Goal: Answer question/provide support: Ask a question

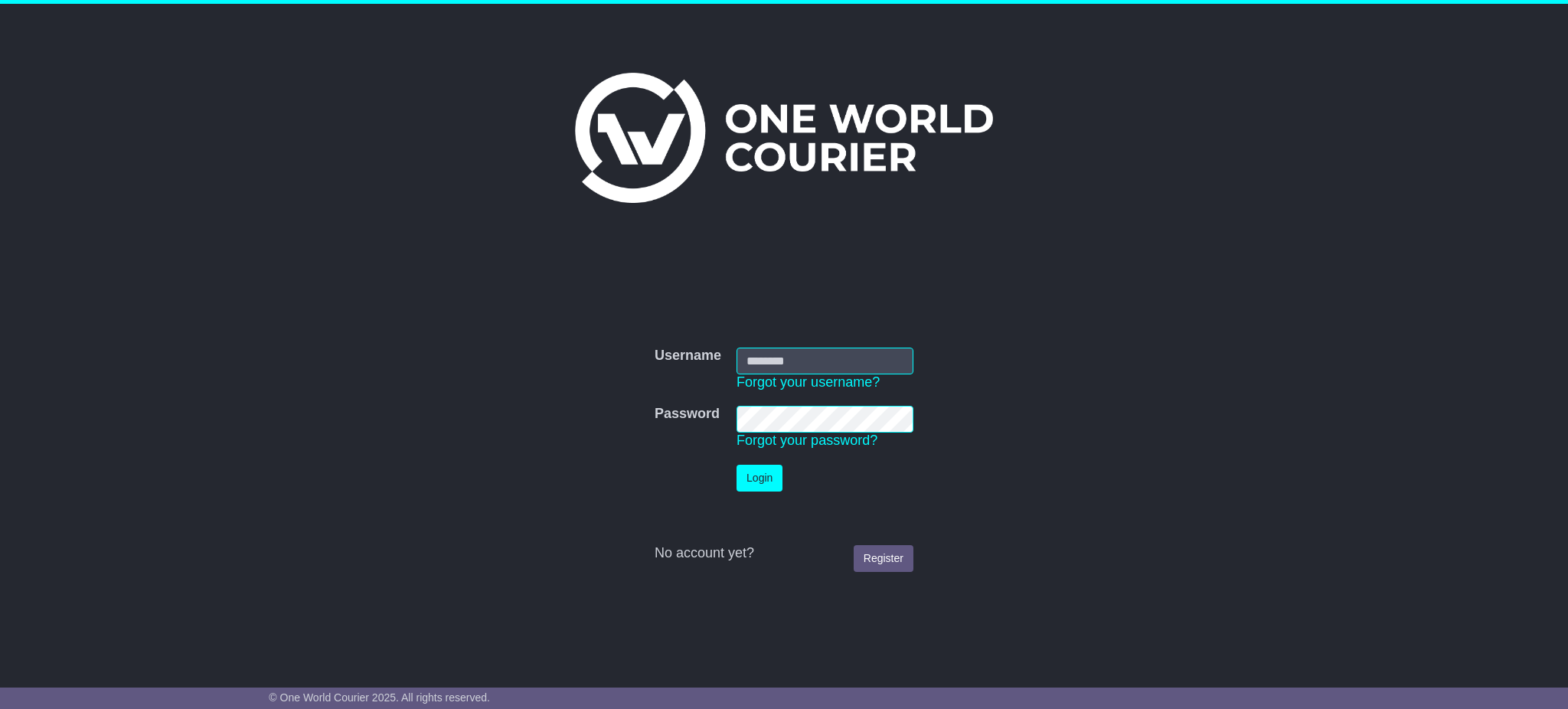
type input "**********"
click at [761, 471] on button "Login" at bounding box center [759, 478] width 46 height 27
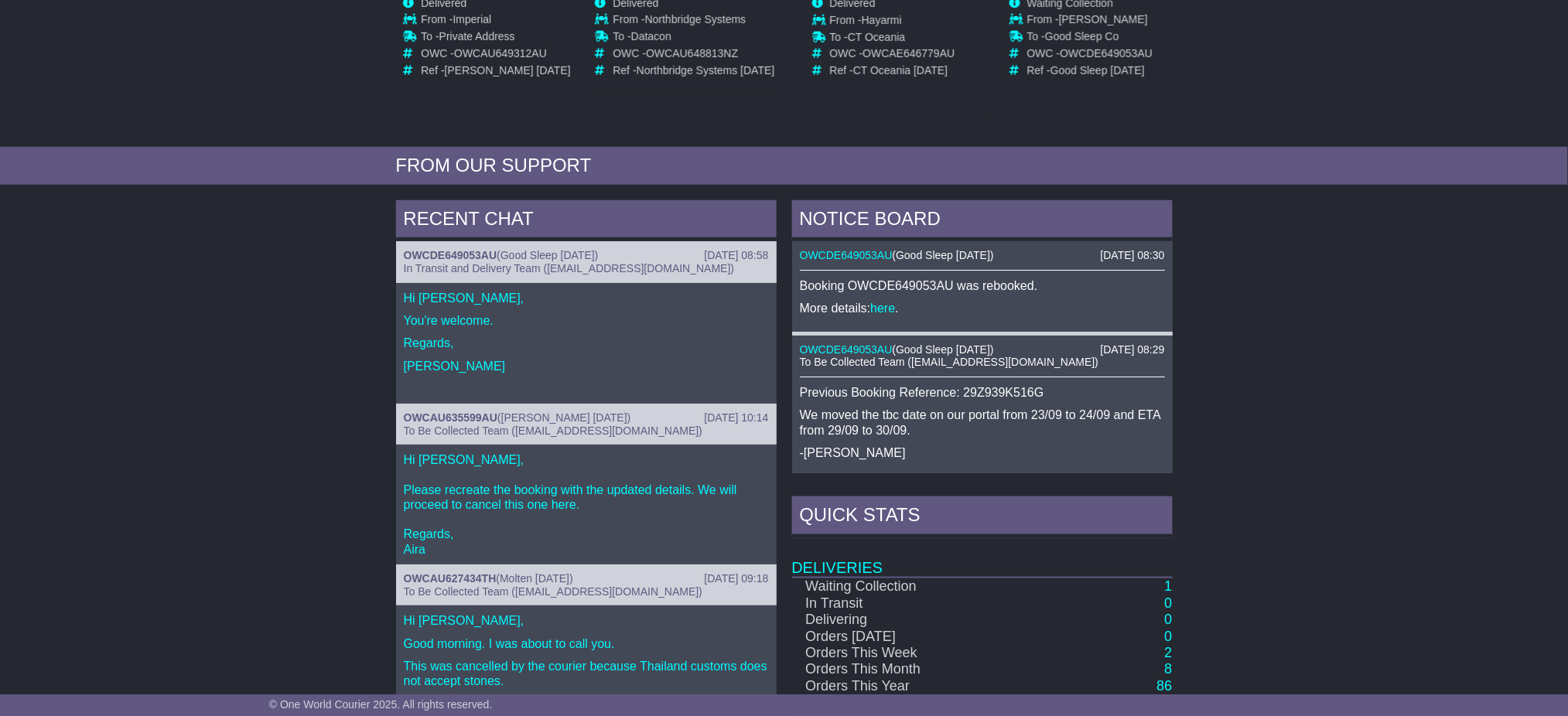
scroll to position [103, 0]
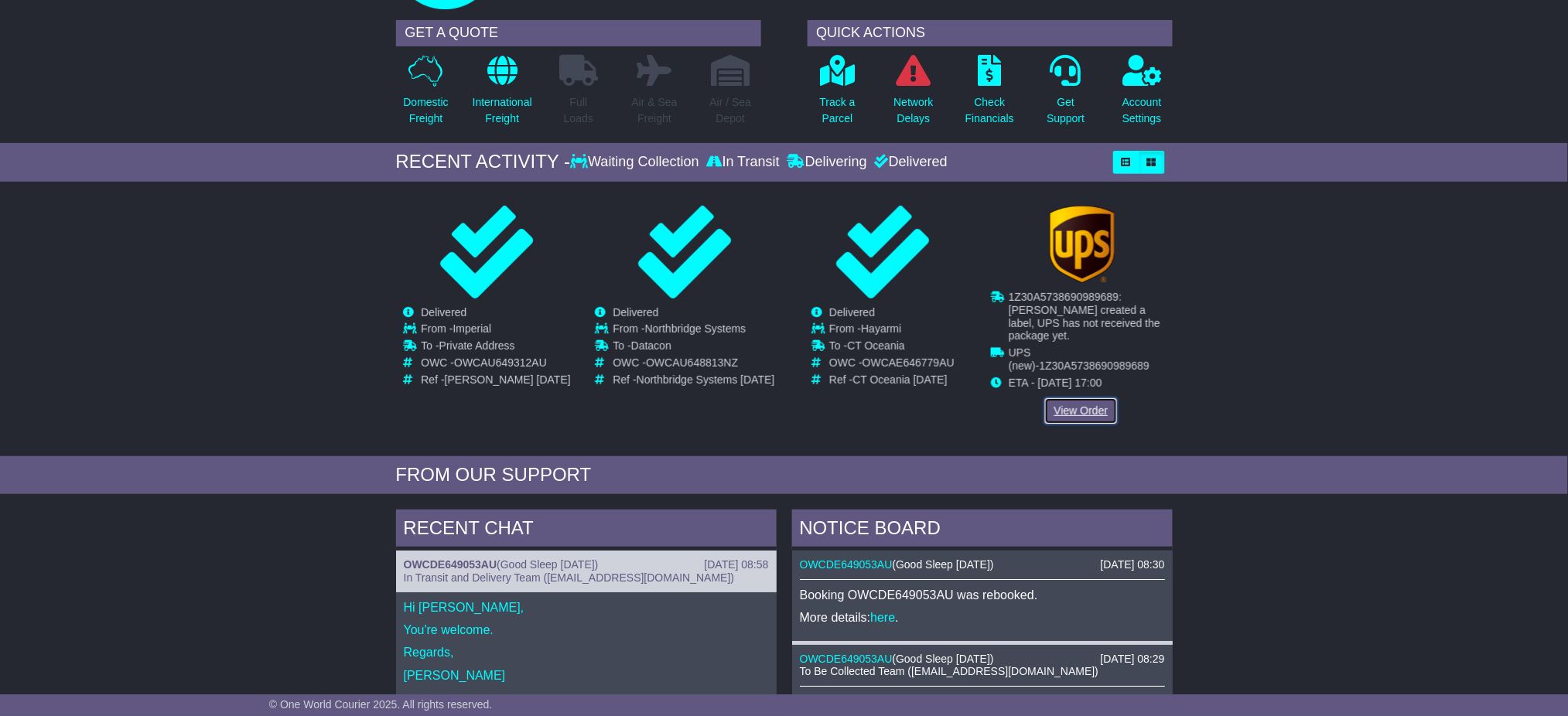
click at [1091, 397] on link "View Order" at bounding box center [1080, 411] width 75 height 27
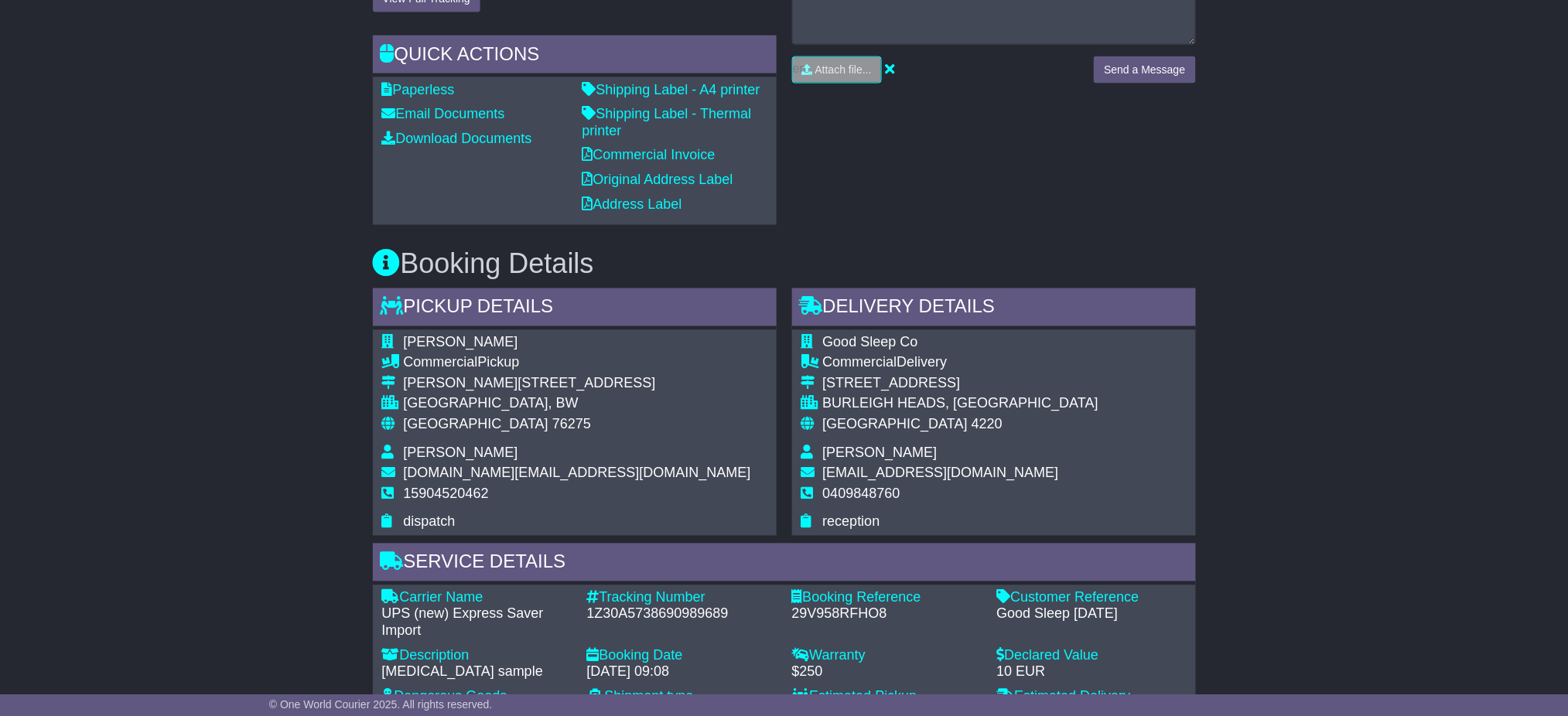
scroll to position [824, 0]
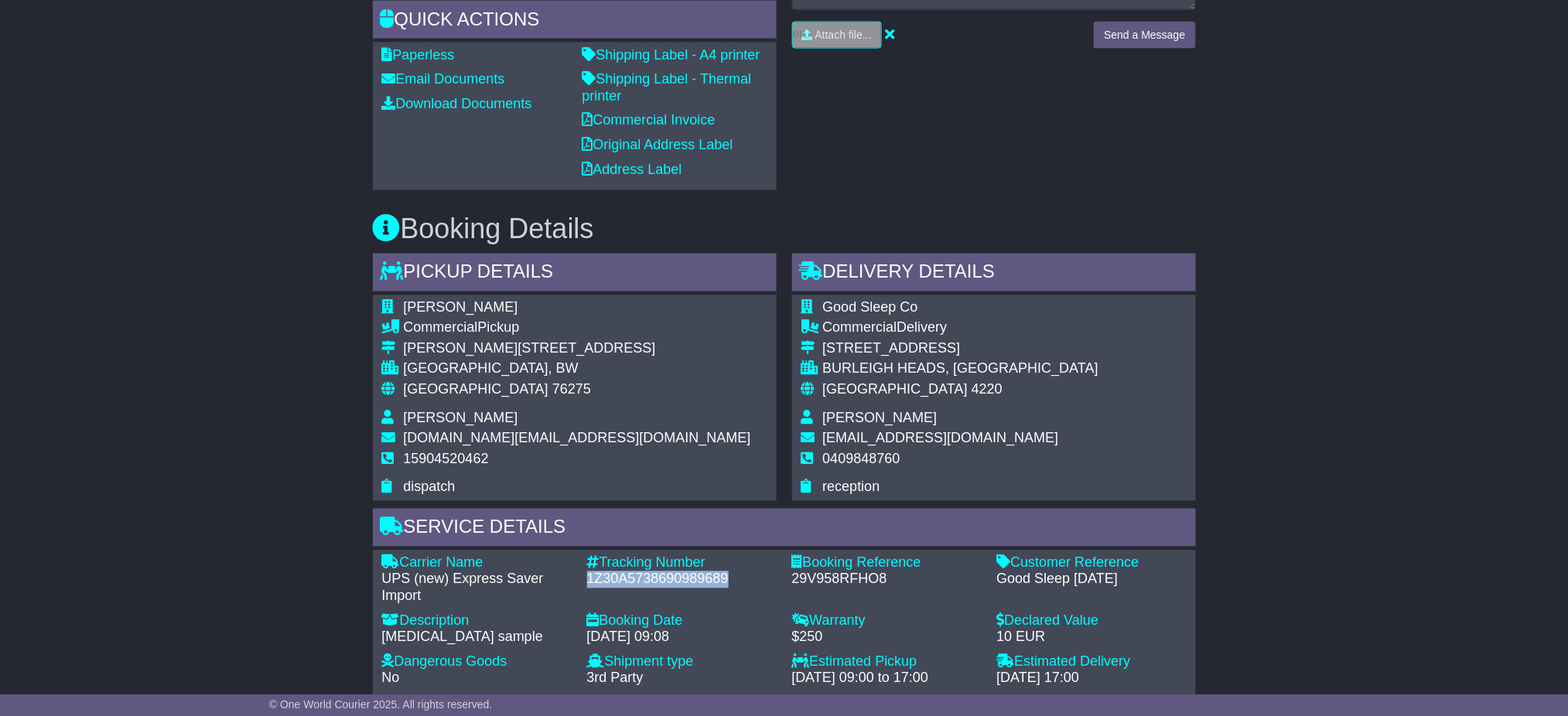
drag, startPoint x: 728, startPoint y: 574, endPoint x: 587, endPoint y: 570, distance: 141.1
click at [587, 571] on div "1Z30A5738690989689" at bounding box center [681, 580] width 189 height 17
copy div "1Z30A5738690989689"
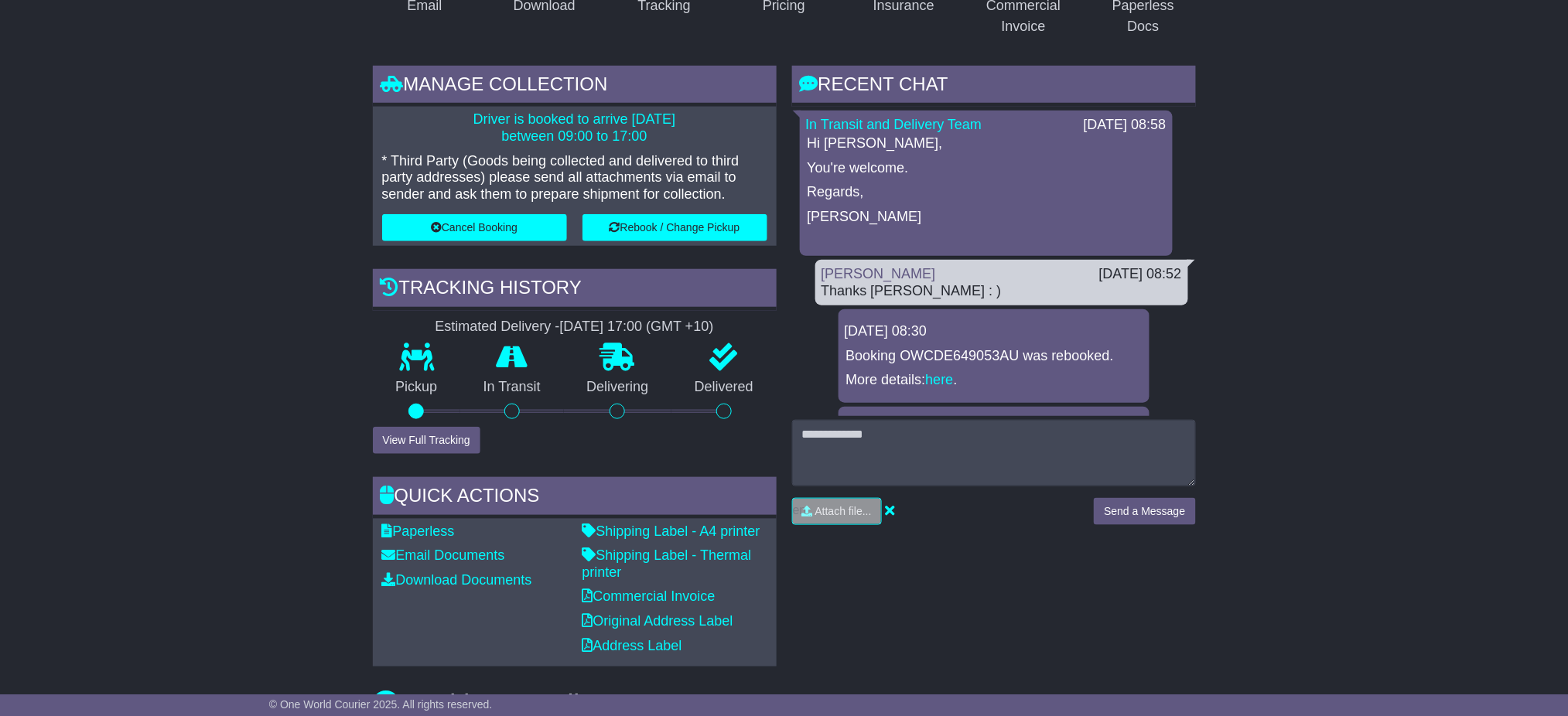
scroll to position [412, 0]
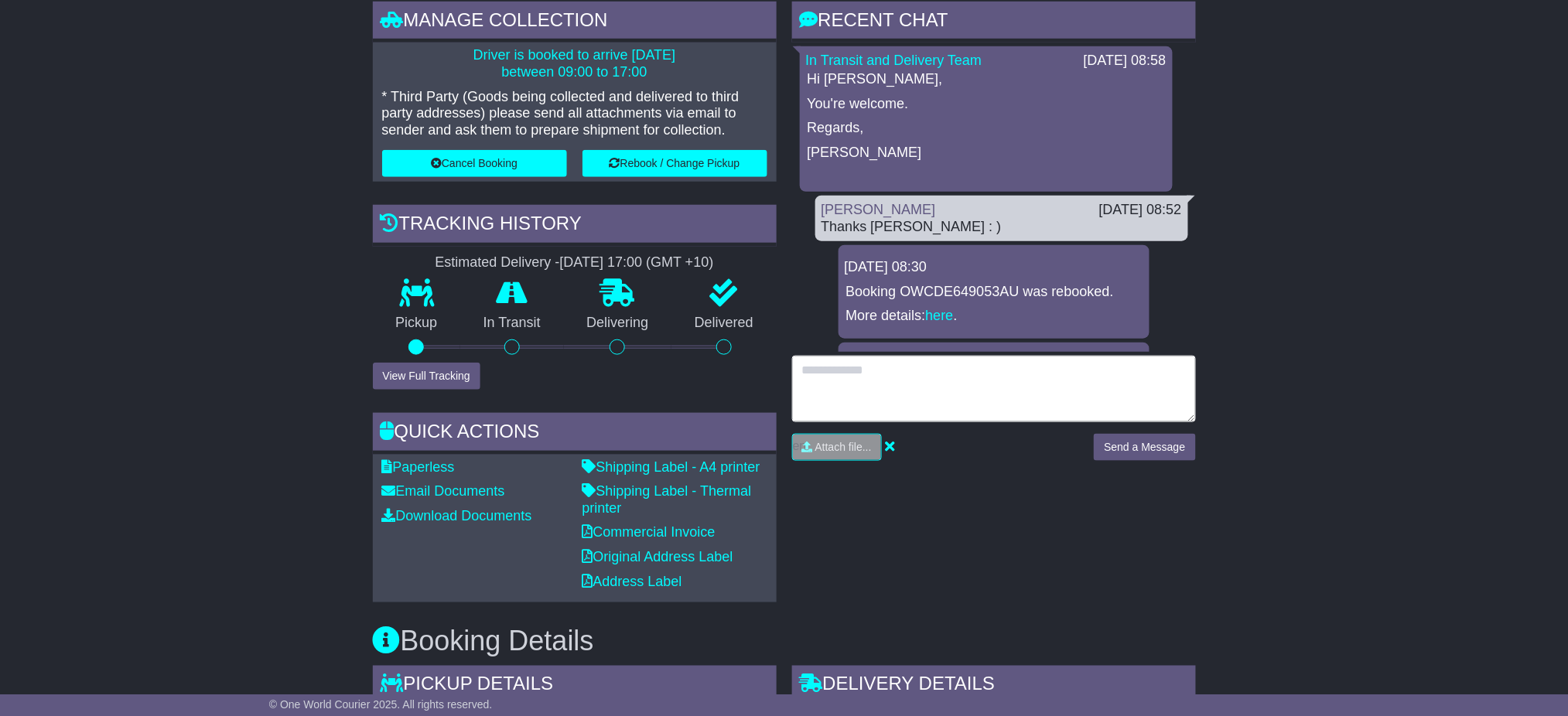
click at [959, 379] on textarea at bounding box center [993, 389] width 404 height 67
type textarea "**********"
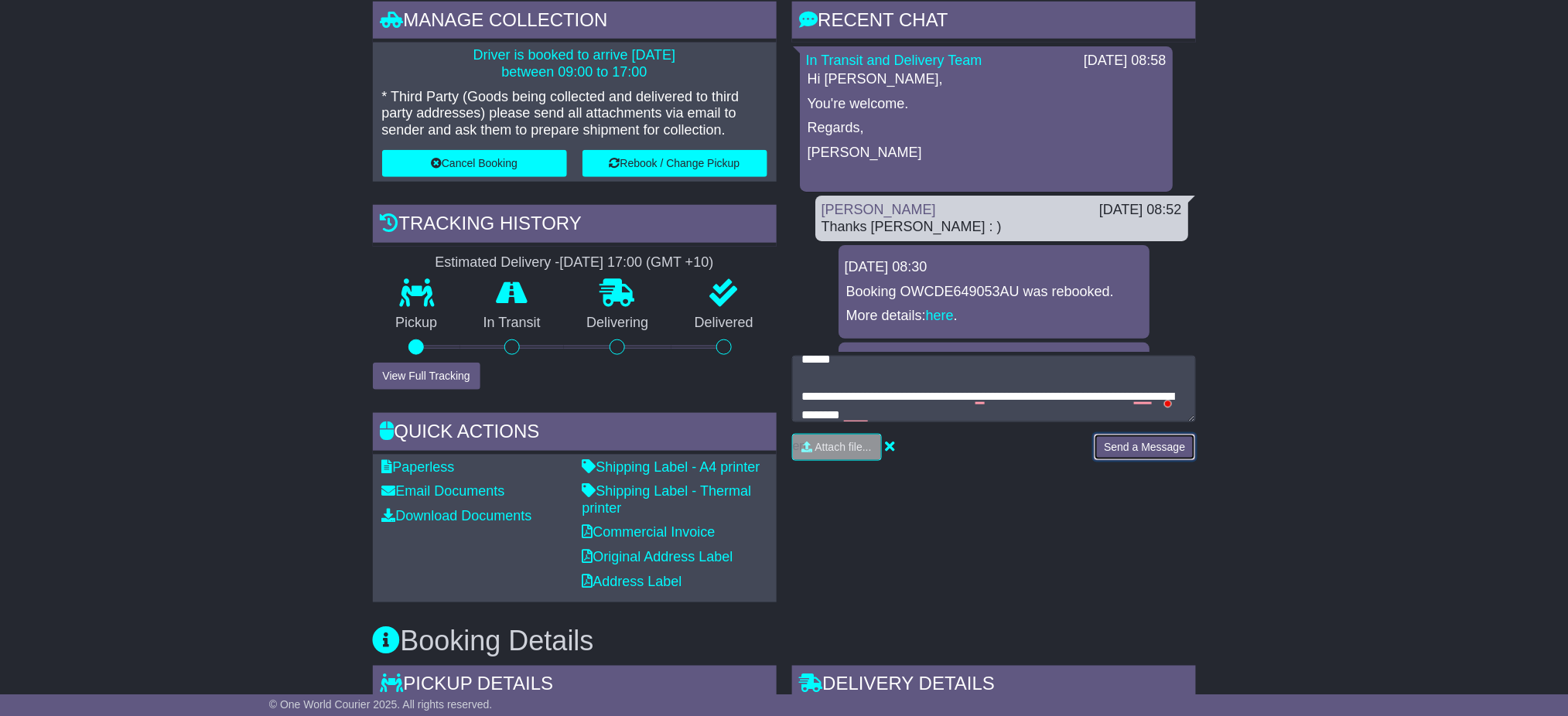
click at [1161, 448] on button "Send a Message" at bounding box center [1144, 447] width 101 height 27
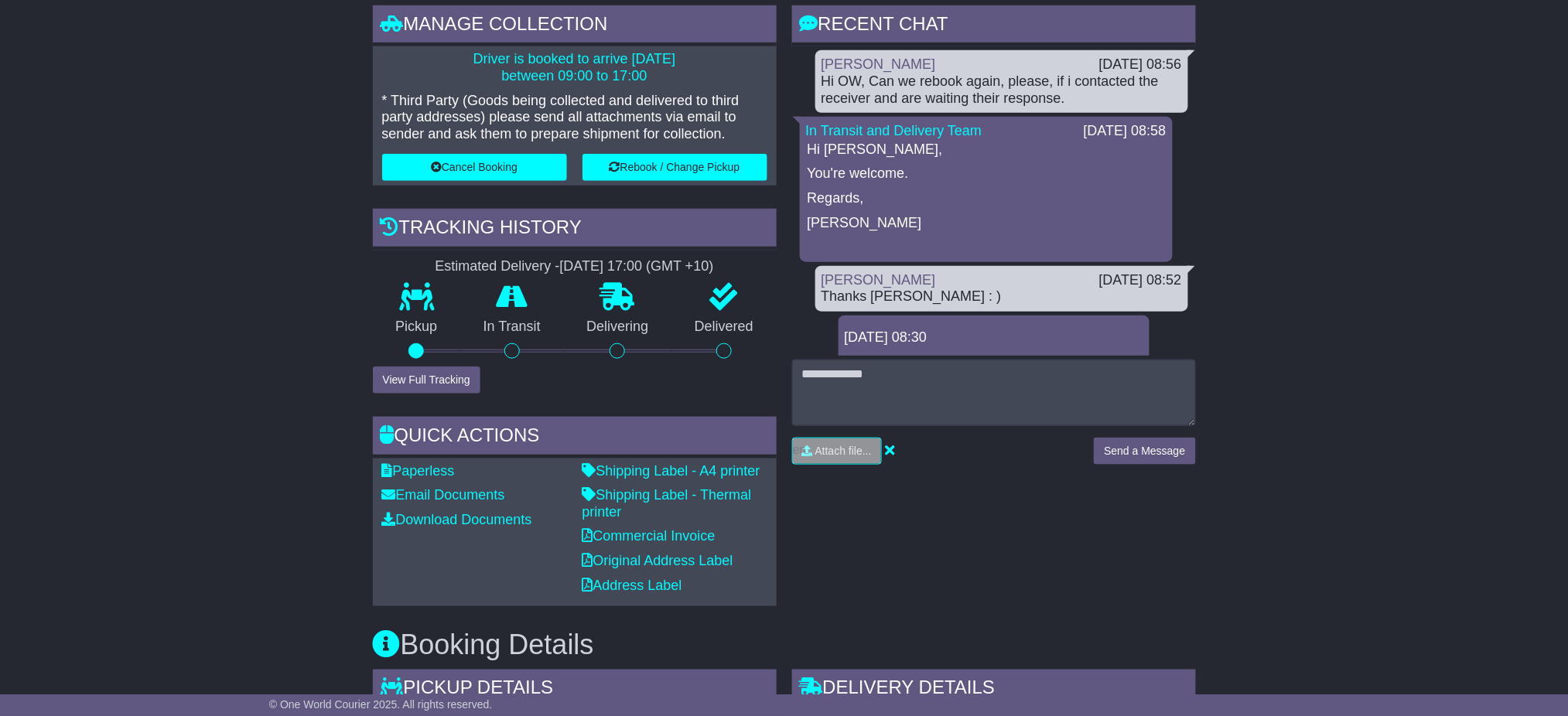
scroll to position [412, 0]
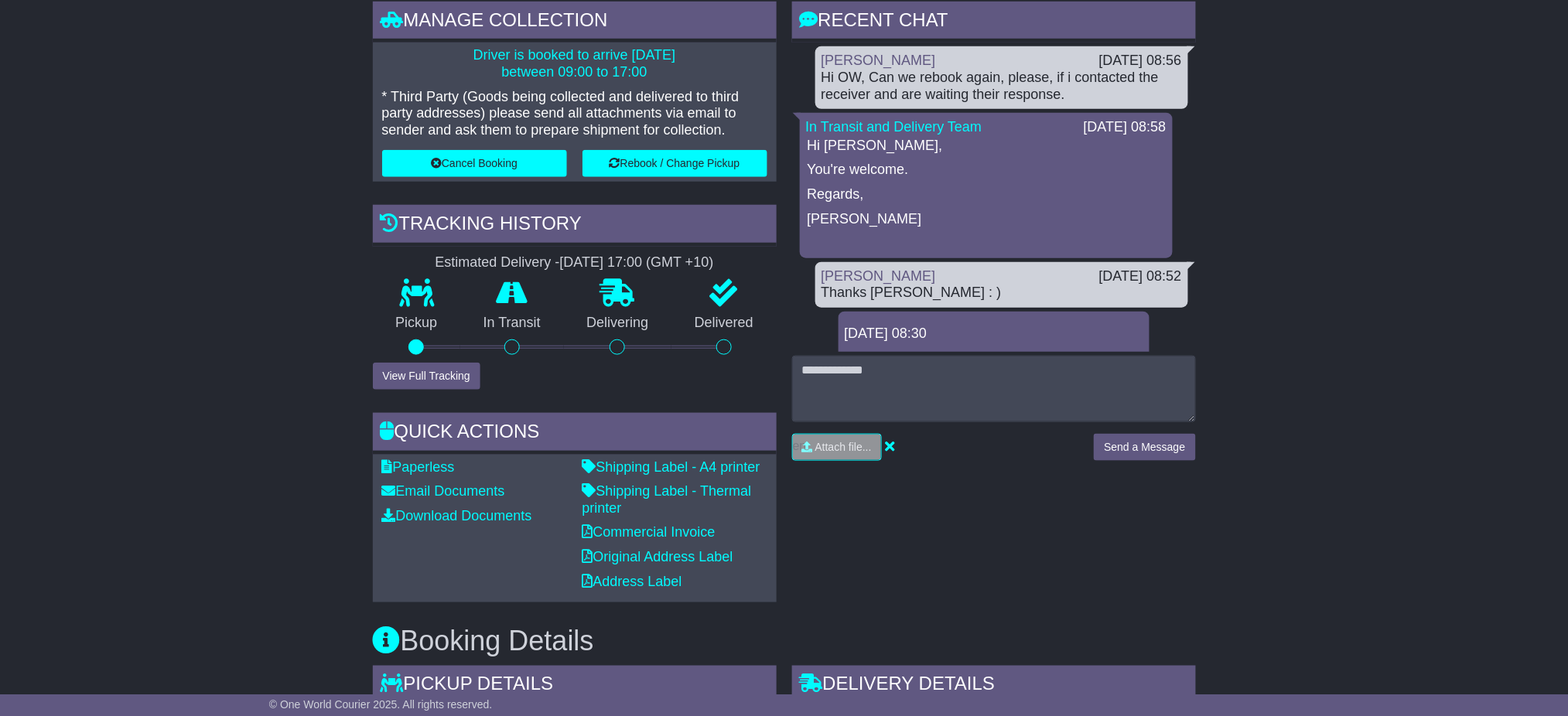
click at [985, 319] on div "[DATE] 08:30 Booking OWCDE649053AU was rebooked. More details: here ." at bounding box center [993, 358] width 311 height 93
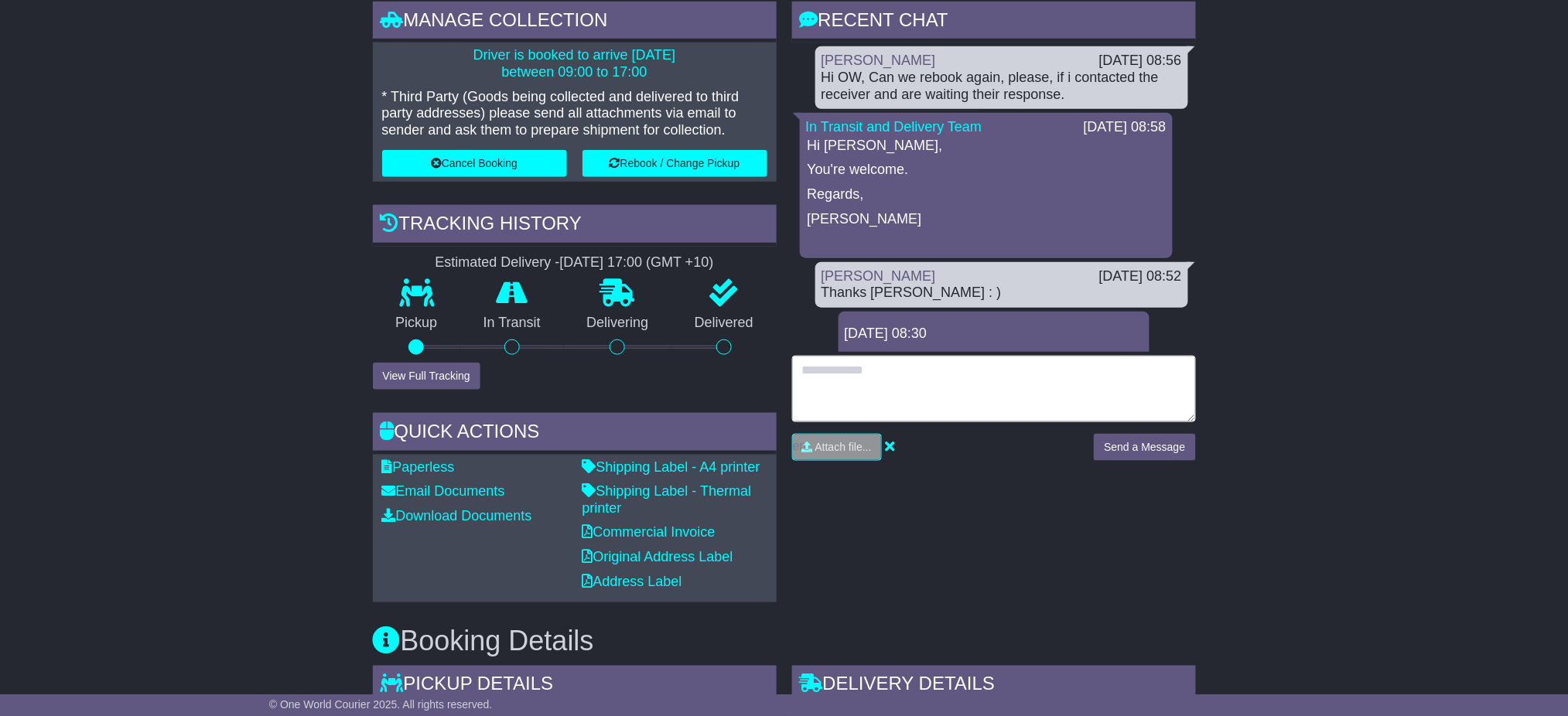
click at [956, 388] on textarea at bounding box center [993, 389] width 404 height 67
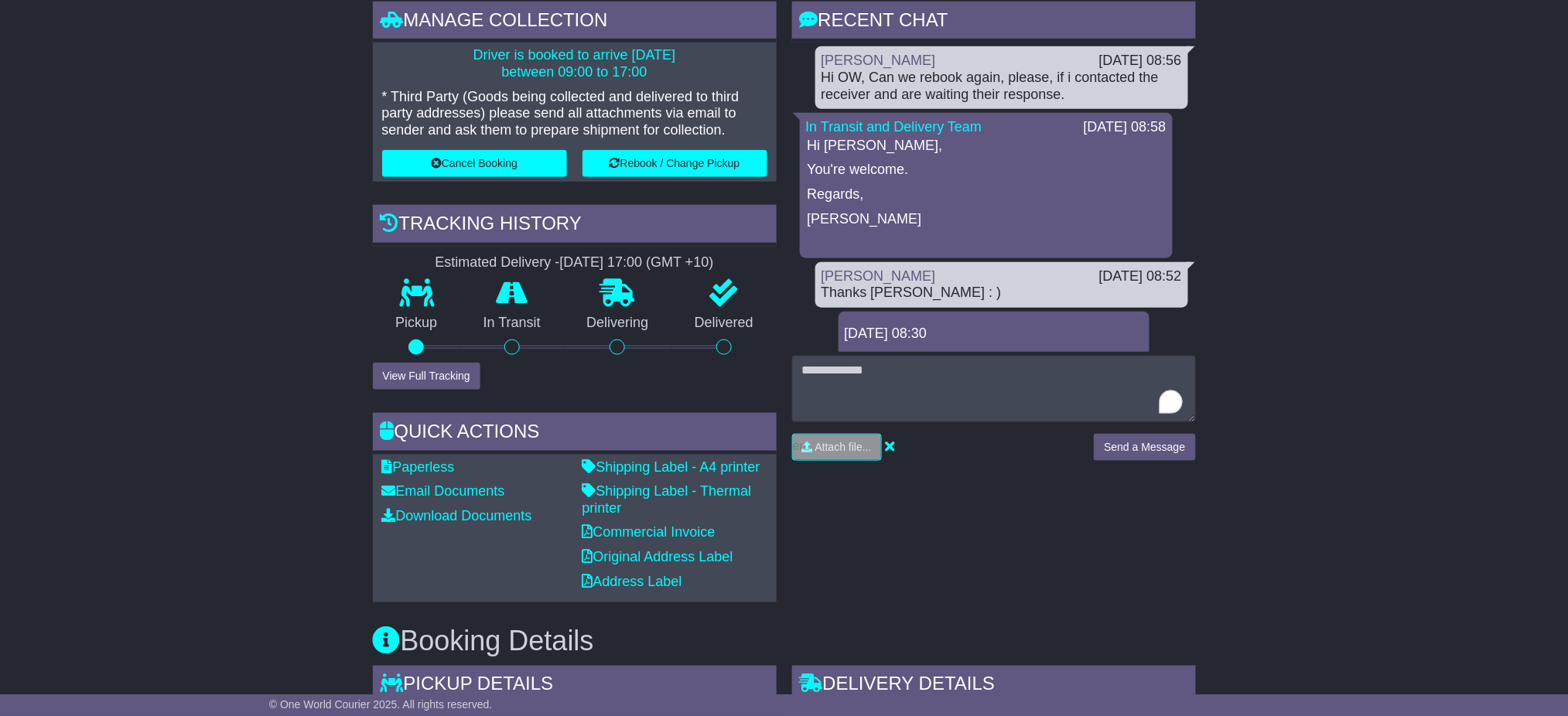
click at [980, 330] on div "[DATE] 08:30" at bounding box center [994, 334] width 298 height 17
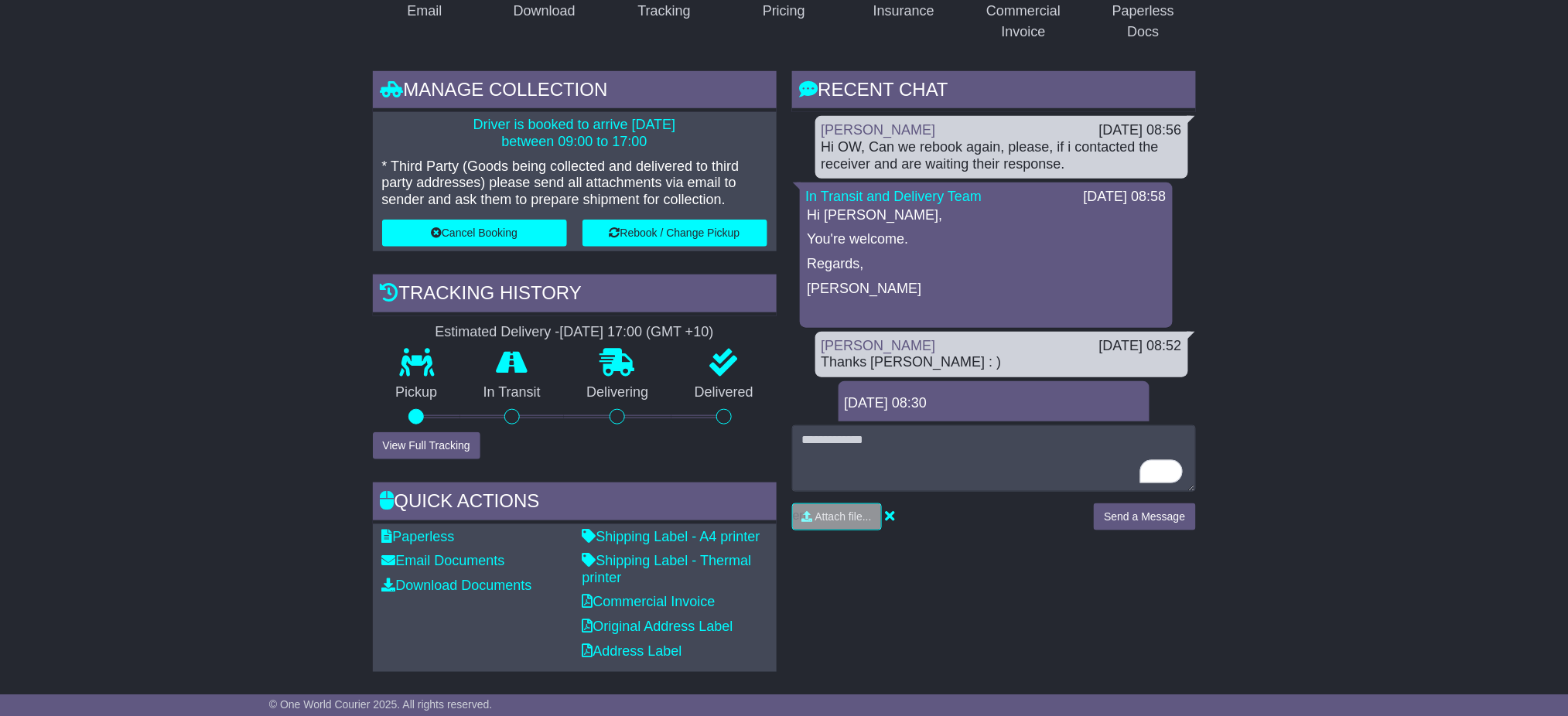
scroll to position [309, 0]
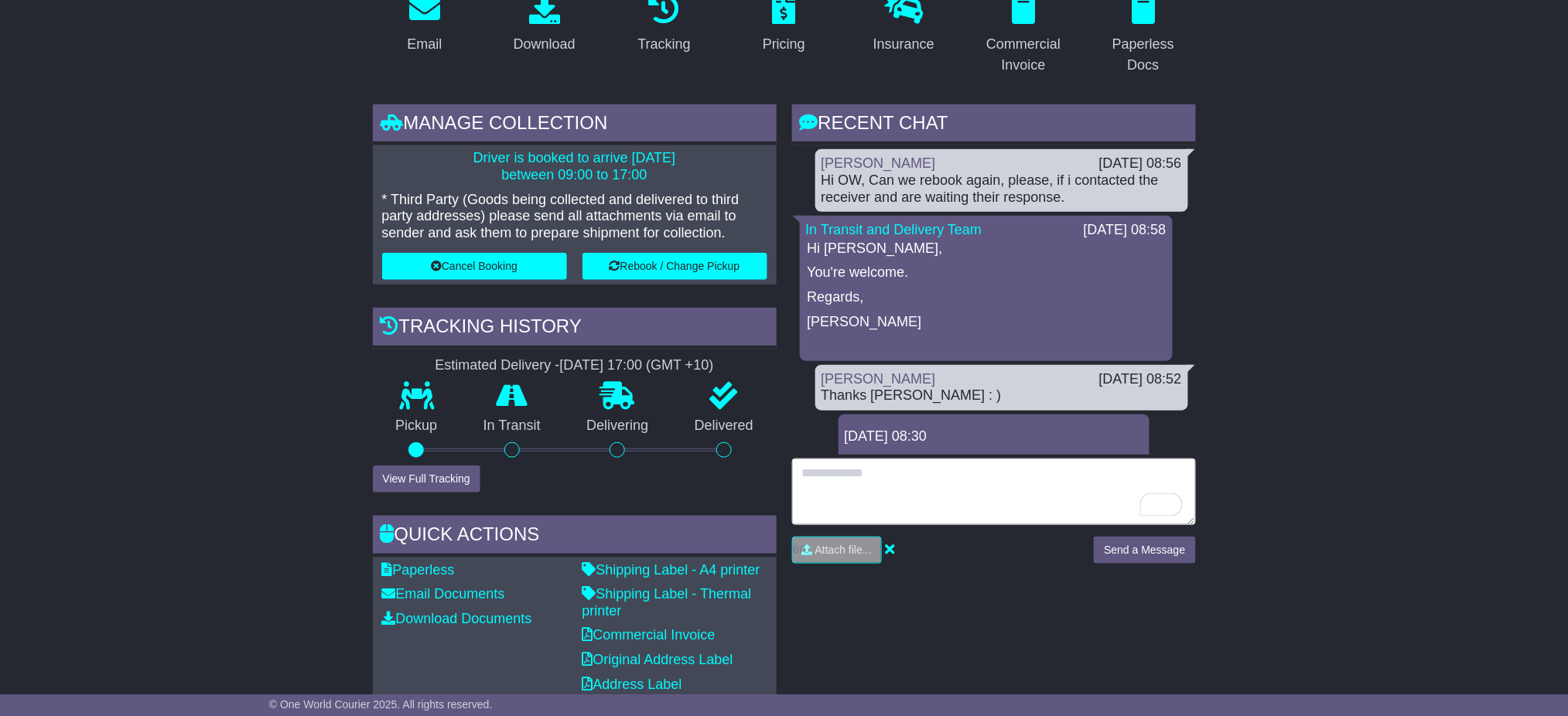
click at [897, 488] on textarea "To enrich screen reader interactions, please activate Accessibility in Grammarl…" at bounding box center [993, 492] width 404 height 67
type textarea "**********"
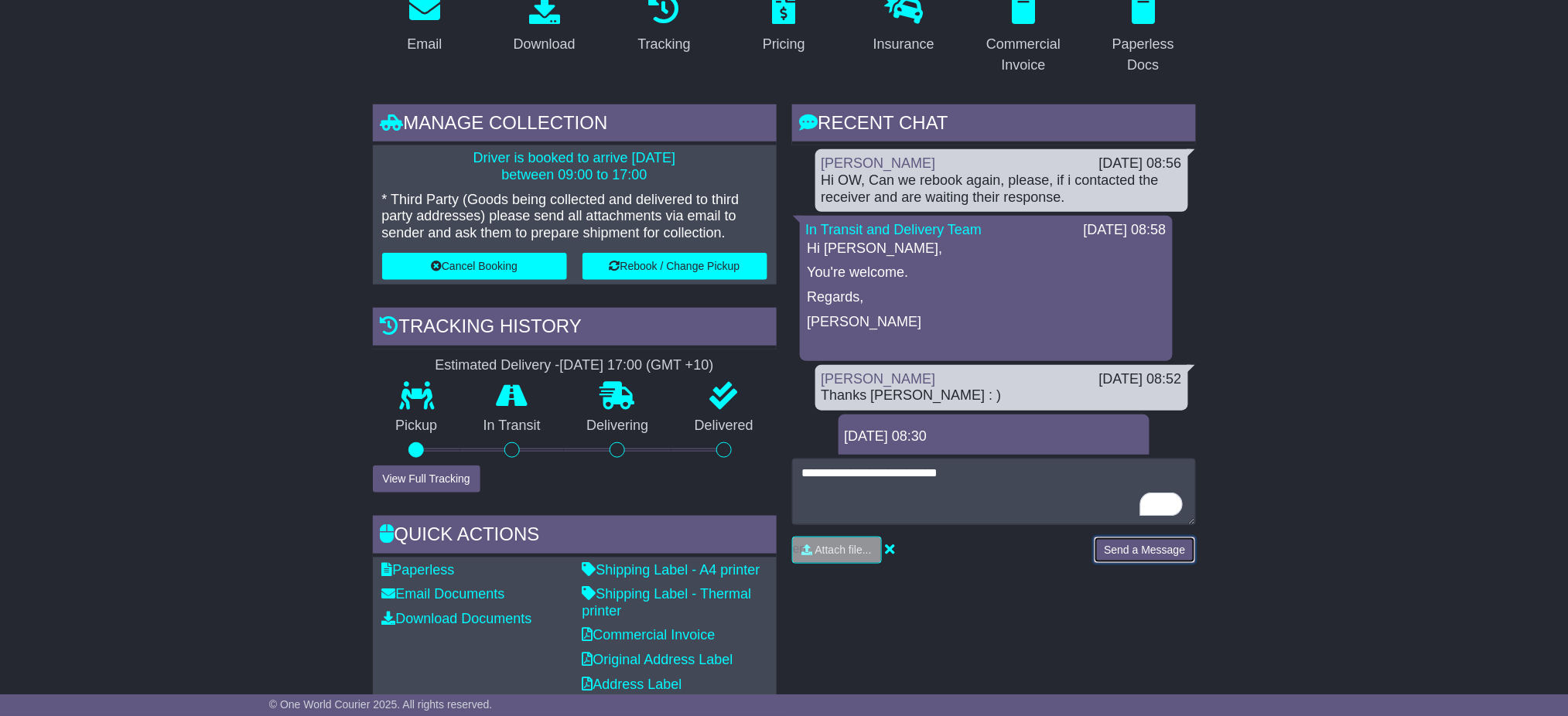
click at [1130, 540] on button "Send a Message" at bounding box center [1144, 550] width 101 height 27
